Goal: Transaction & Acquisition: Purchase product/service

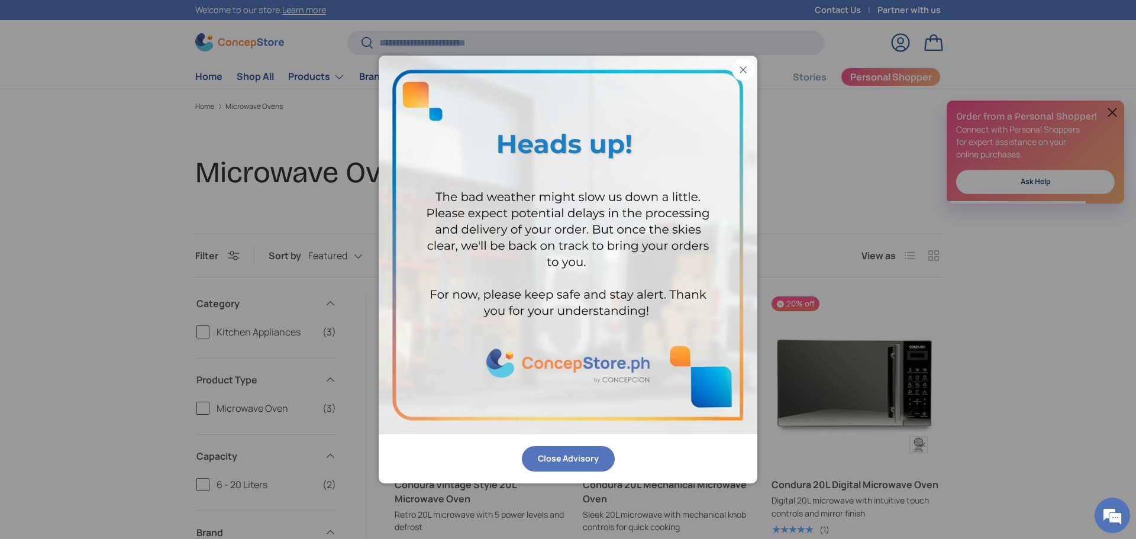
click at [743, 66] on button "Close" at bounding box center [743, 70] width 22 height 22
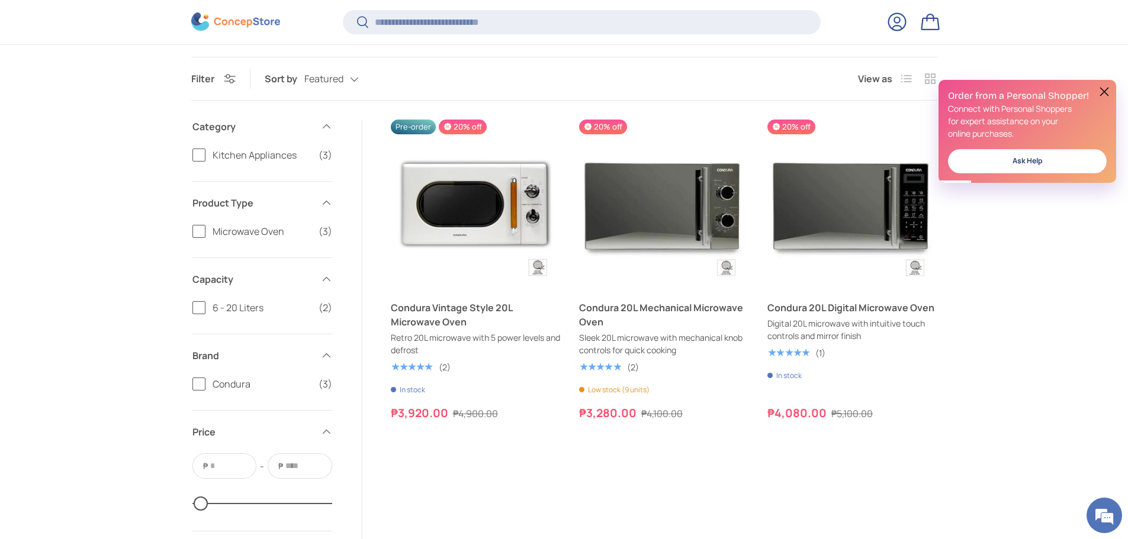
scroll to position [175, 0]
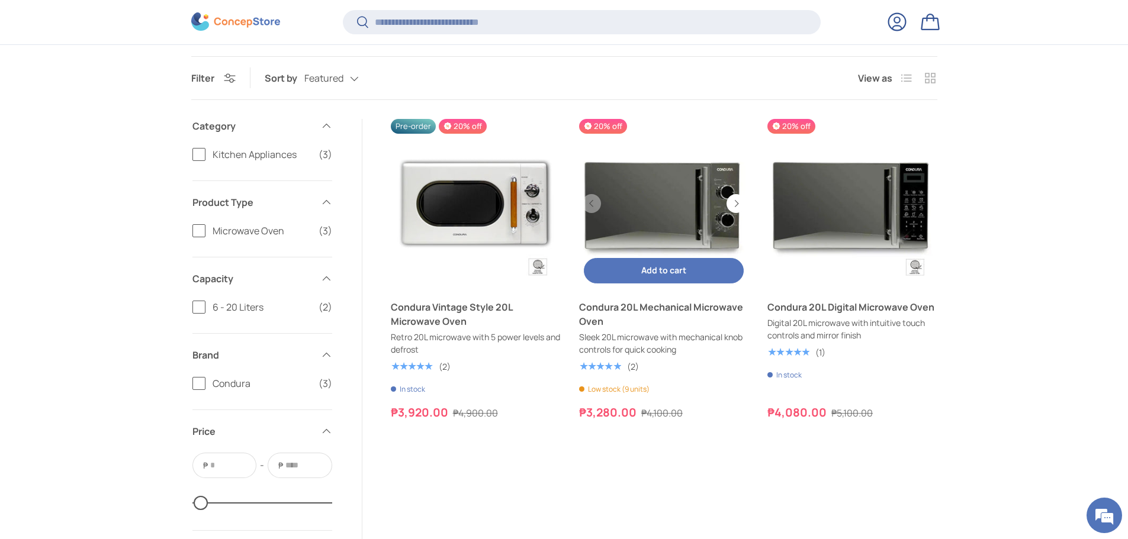
click at [656, 198] on link "Condura 20L Mechanical Microwave Oven" at bounding box center [663, 203] width 169 height 169
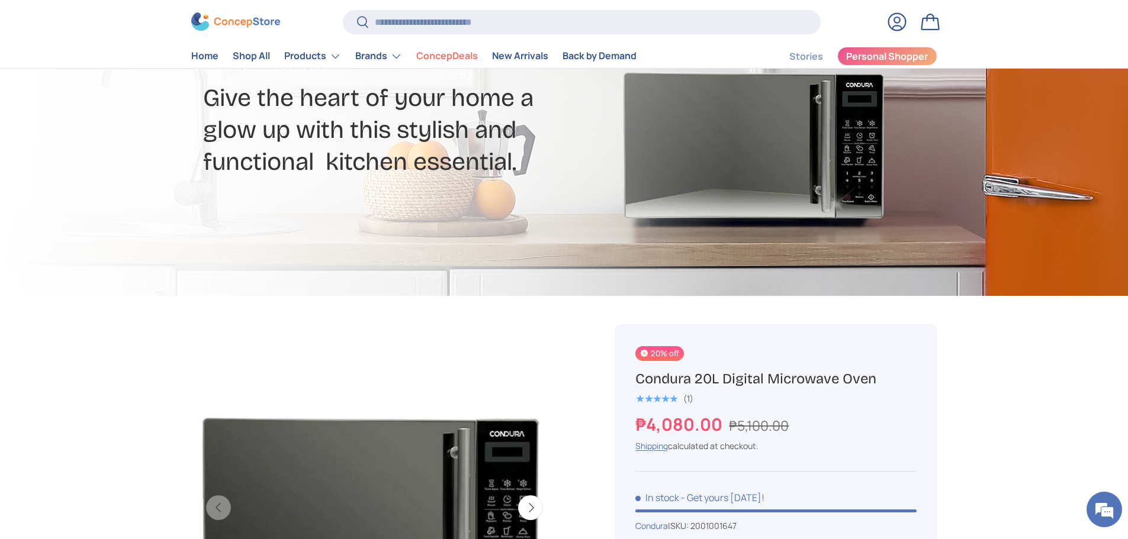
scroll to position [414, 0]
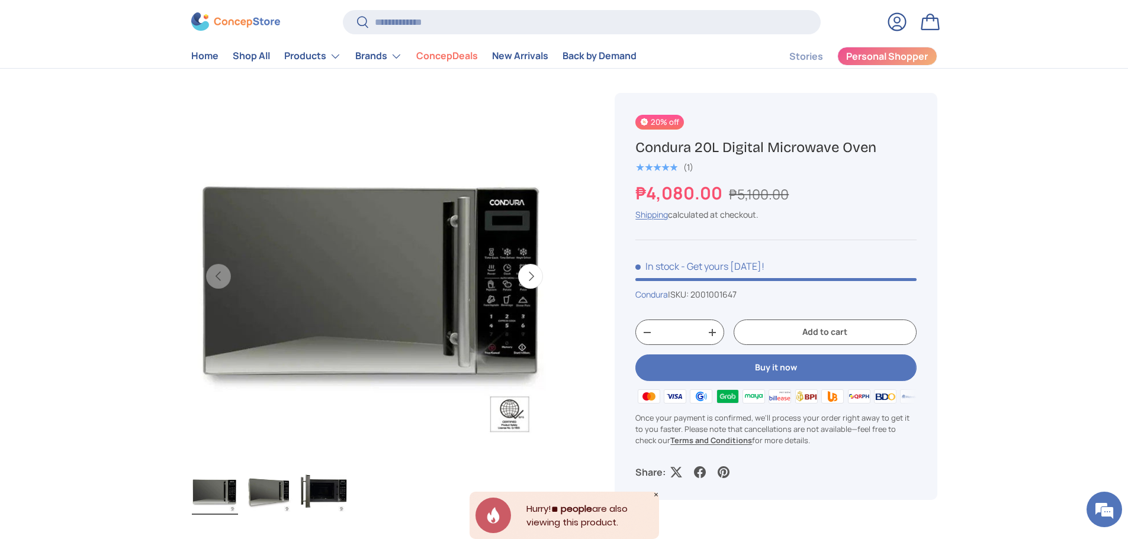
click at [531, 285] on button "Next" at bounding box center [530, 276] width 25 height 25
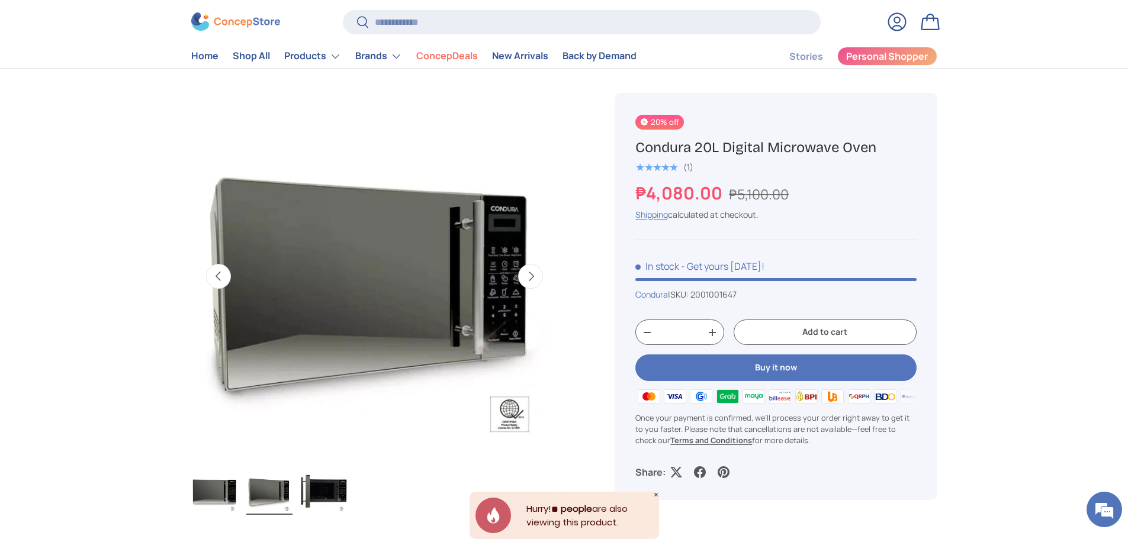
click at [533, 281] on button "Next" at bounding box center [530, 276] width 25 height 25
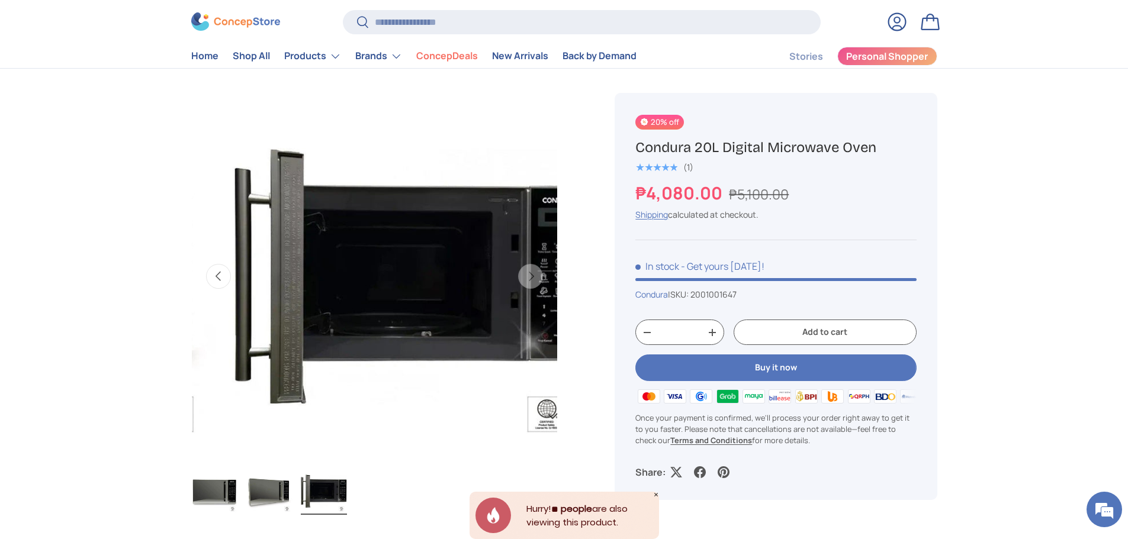
scroll to position [0, 745]
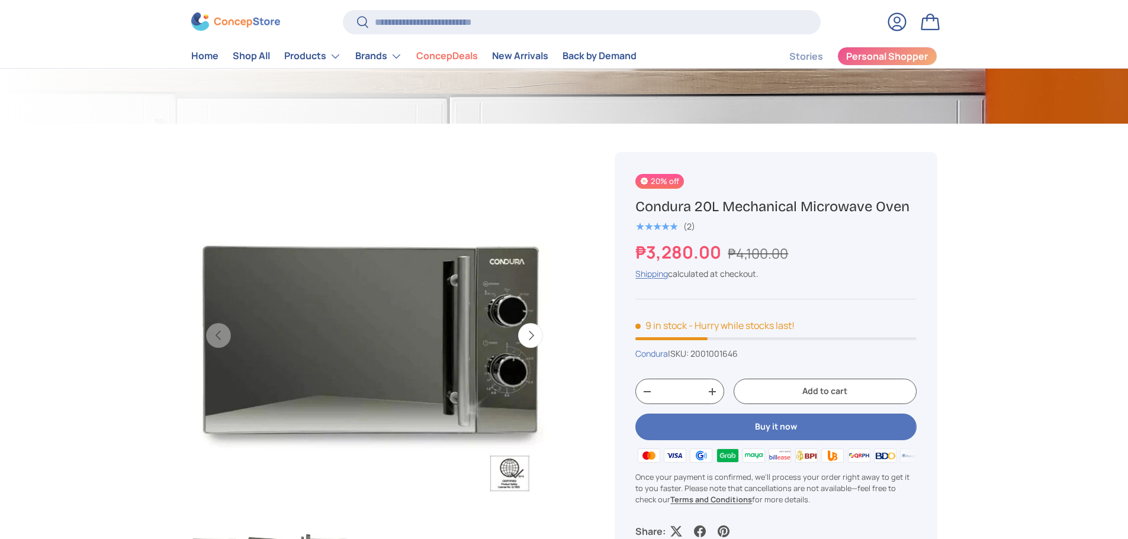
scroll to position [355, 0]
